Goal: Information Seeking & Learning: Learn about a topic

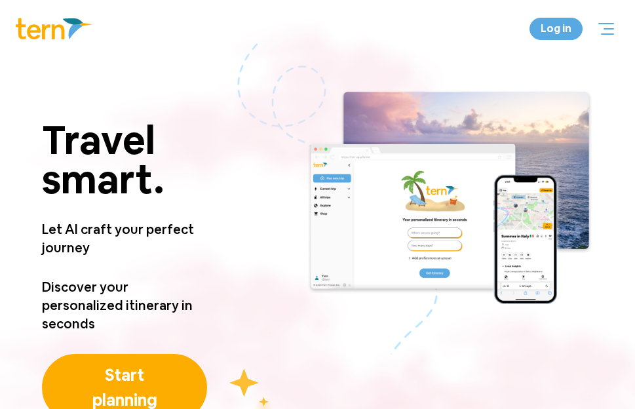
drag, startPoint x: 36, startPoint y: 242, endPoint x: 127, endPoint y: 275, distance: 96.4
click at [125, 273] on div "Travel smart. Travel smart. Let AI craft your perfect journey Discover your per…" at bounding box center [317, 255] width 635 height 395
drag, startPoint x: 127, startPoint y: 300, endPoint x: 132, endPoint y: 268, distance: 32.7
click at [126, 286] on p "Discover your personalized itinerary in seconds" at bounding box center [124, 305] width 165 height 55
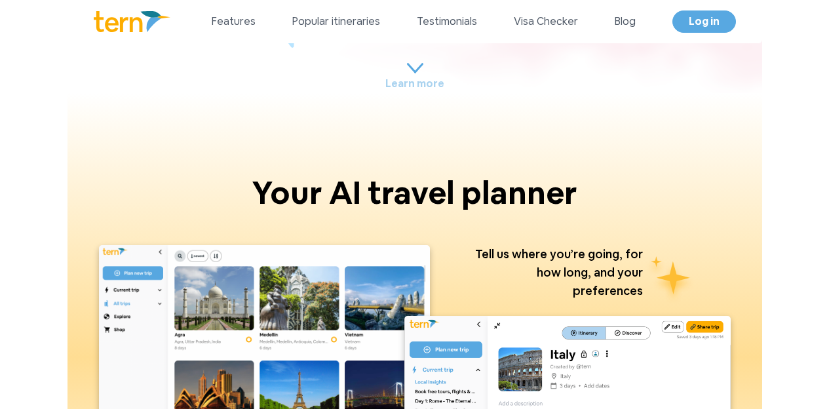
scroll to position [363, 0]
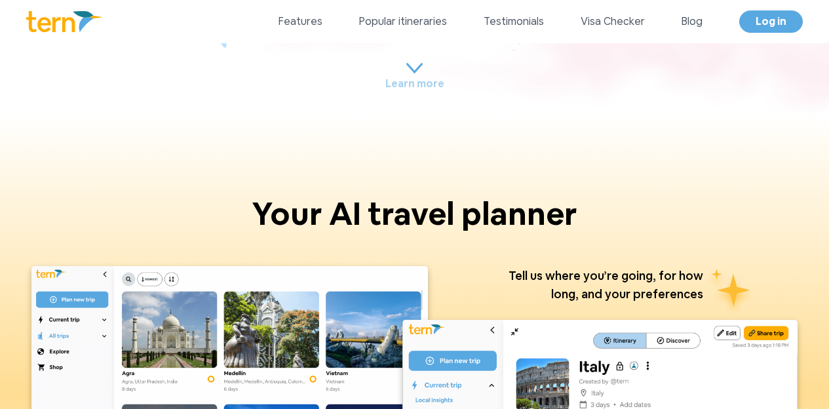
click at [267, 198] on h1 "Your AI travel planner" at bounding box center [414, 219] width 766 height 42
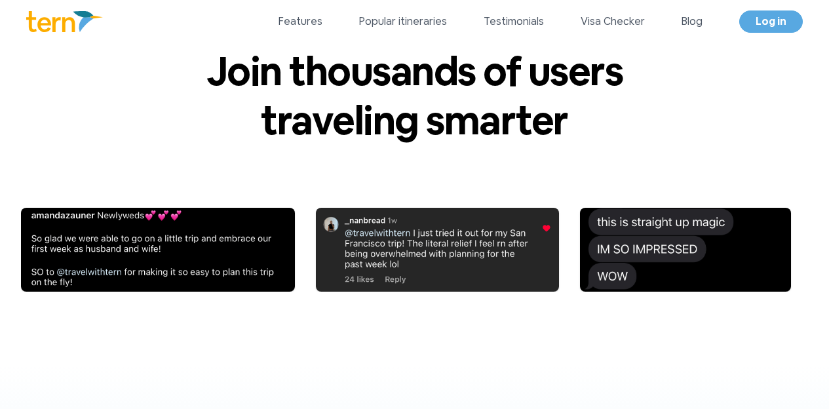
scroll to position [4535, 0]
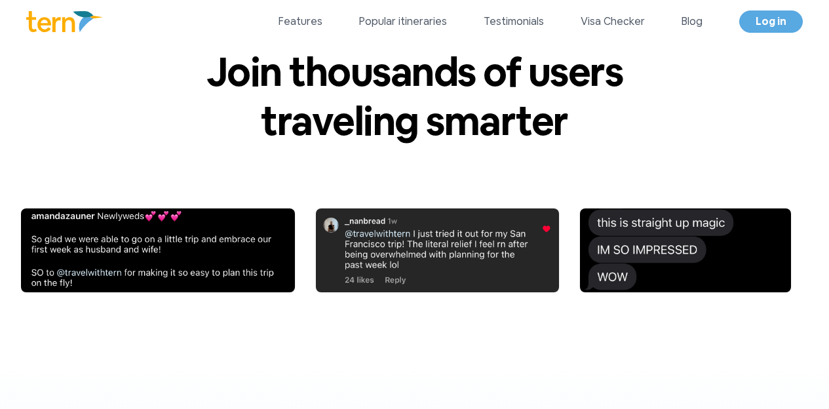
drag, startPoint x: 87, startPoint y: 178, endPoint x: 267, endPoint y: 206, distance: 183.0
drag, startPoint x: 292, startPoint y: 220, endPoint x: 178, endPoint y: 187, distance: 118.7
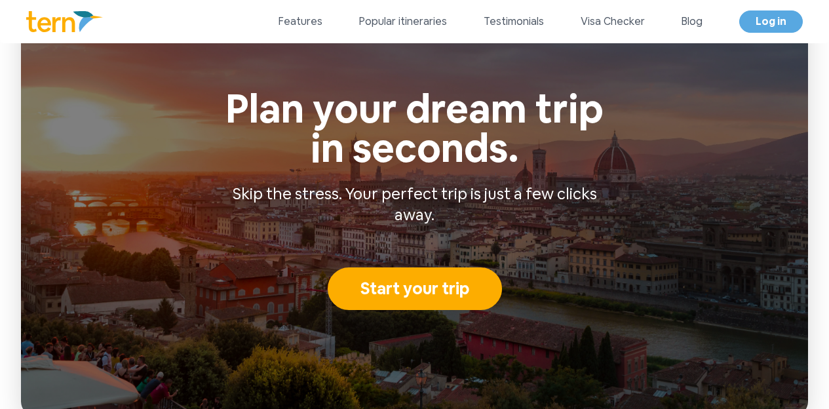
scroll to position [5706, 0]
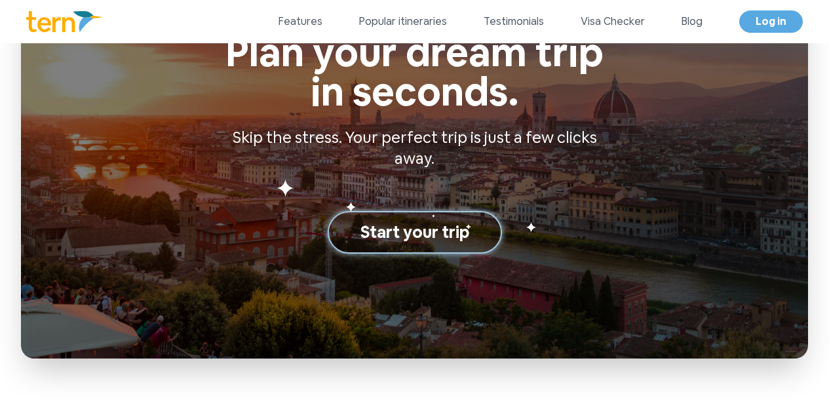
click at [417, 235] on button "Start your trip" at bounding box center [415, 232] width 174 height 43
